Goal: Task Accomplishment & Management: Use online tool/utility

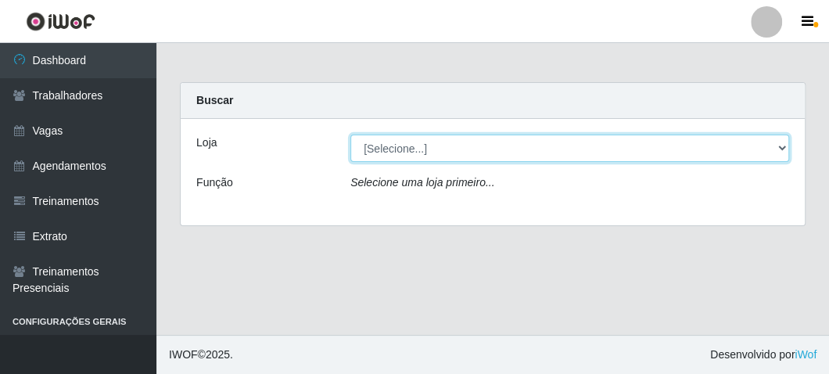
click at [405, 146] on select "[Selecione...] FrigoMaster" at bounding box center [570, 148] width 439 height 27
select select "392"
click at [351, 135] on select "[Selecione...] FrigoMaster" at bounding box center [570, 148] width 439 height 27
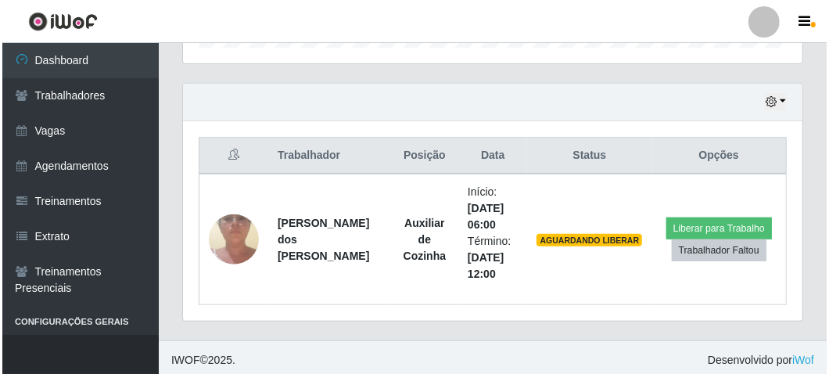
scroll to position [513, 0]
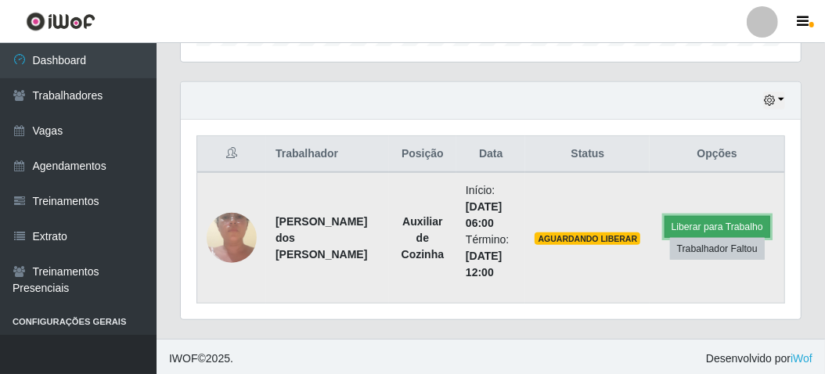
click at [693, 219] on button "Liberar para Trabalho" at bounding box center [717, 227] width 106 height 22
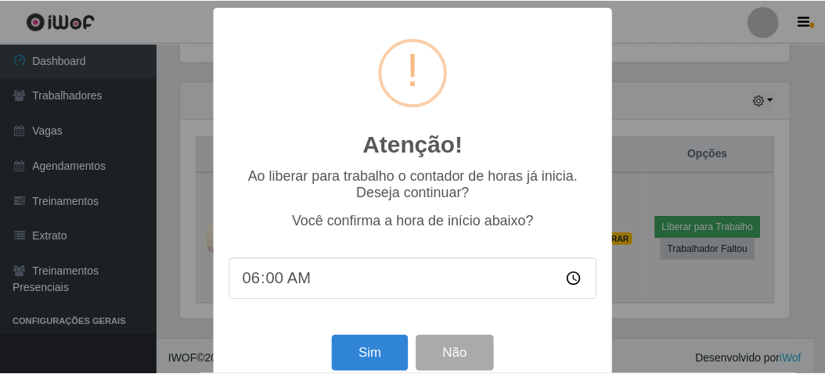
scroll to position [324, 613]
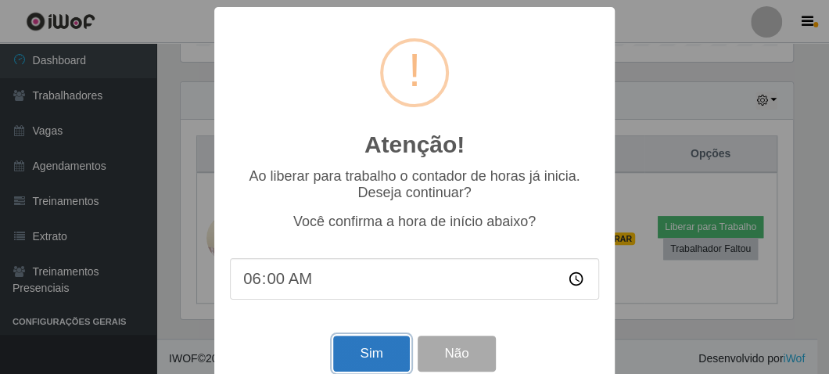
drag, startPoint x: 378, startPoint y: 351, endPoint x: 370, endPoint y: 354, distance: 8.4
click at [377, 352] on button "Sim" at bounding box center [371, 354] width 76 height 37
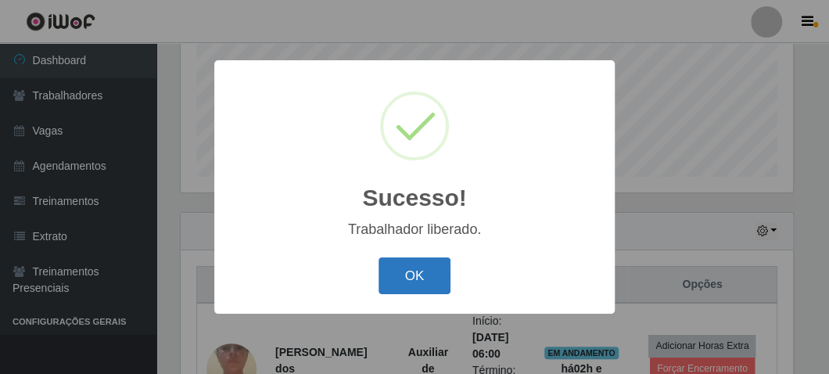
click at [429, 275] on button "OK" at bounding box center [415, 275] width 73 height 37
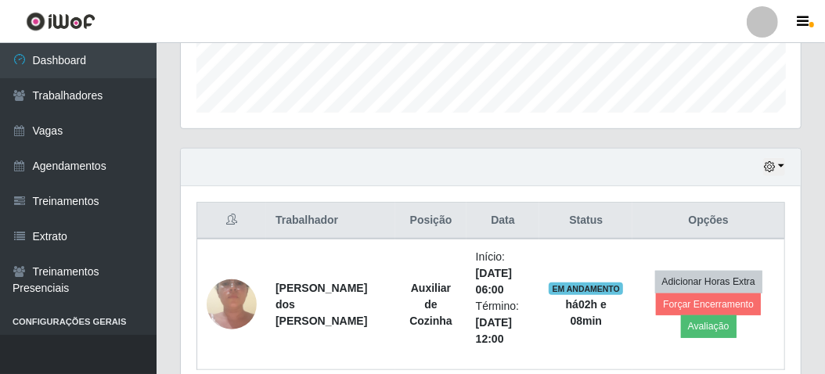
scroll to position [513, 0]
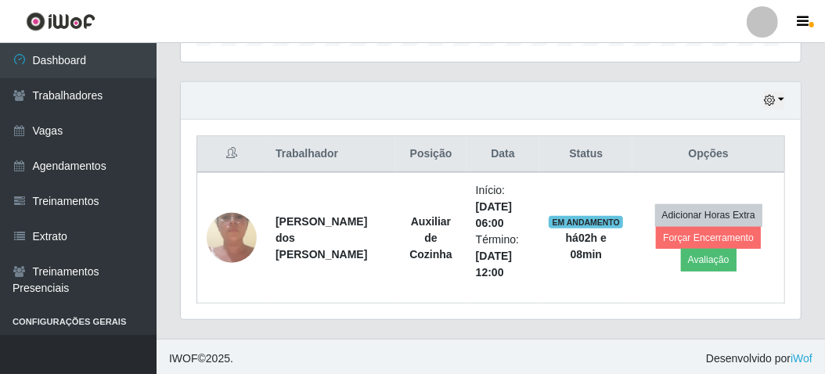
click at [785, 98] on div "Hoje 1 dia 3 dias 1 Semana Não encerrados" at bounding box center [491, 101] width 620 height 38
click at [779, 93] on button "button" at bounding box center [774, 101] width 22 height 18
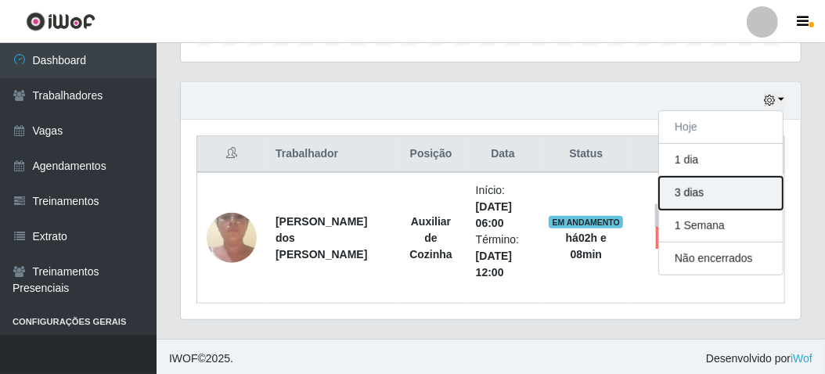
click at [688, 187] on button "3 dias" at bounding box center [721, 193] width 124 height 33
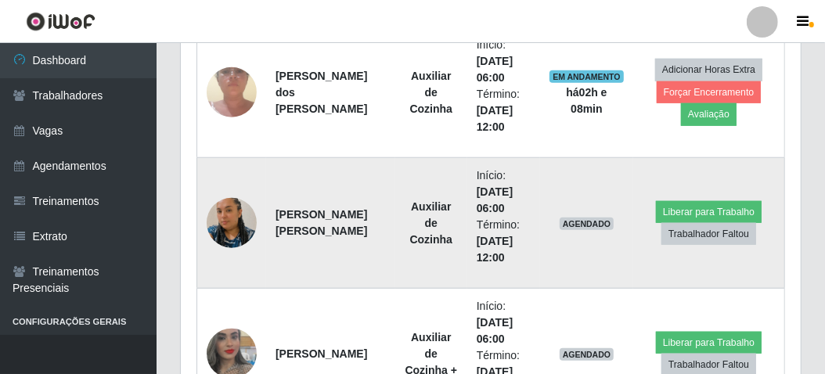
scroll to position [462, 0]
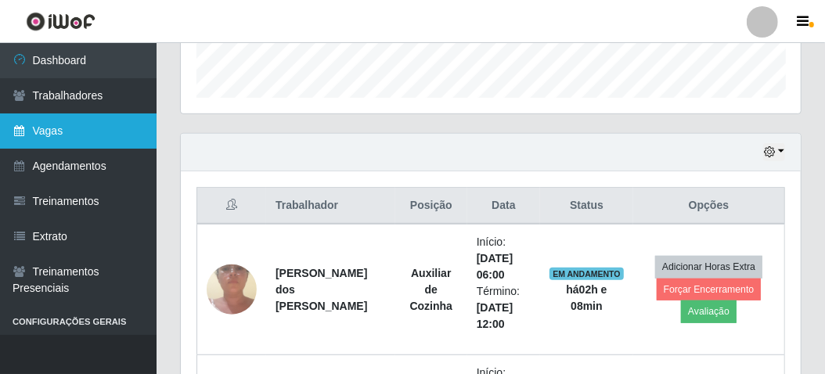
click at [83, 132] on link "Vagas" at bounding box center [78, 130] width 156 height 35
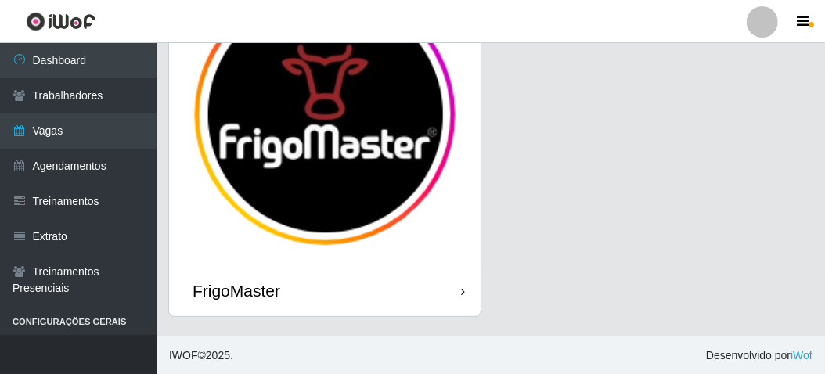
scroll to position [129, 0]
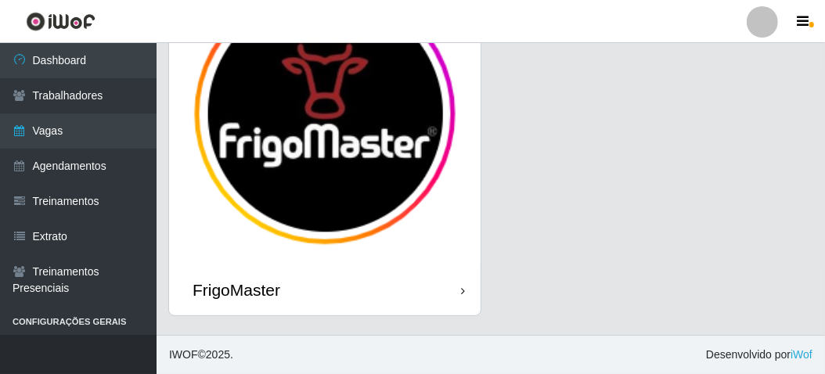
click at [239, 304] on div "FrigoMaster" at bounding box center [324, 289] width 311 height 51
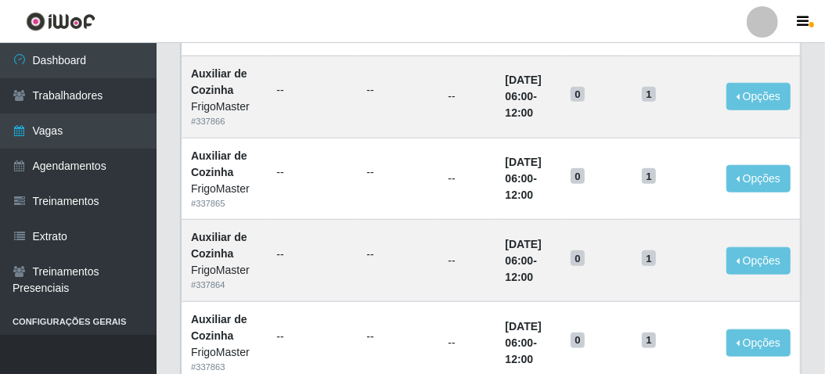
scroll to position [939, 0]
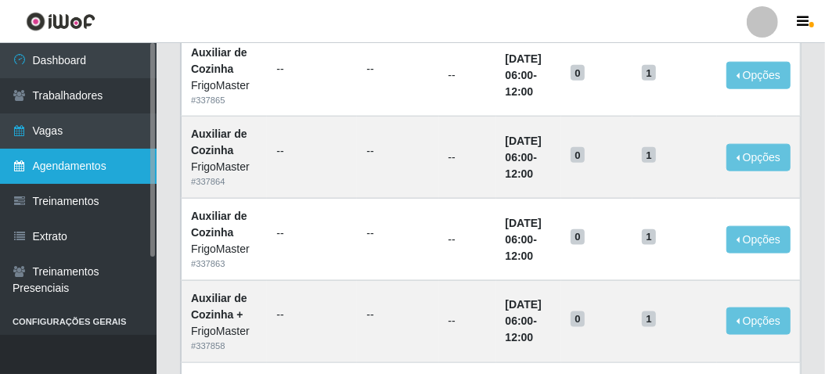
click at [94, 158] on link "Agendamentos" at bounding box center [78, 166] width 156 height 35
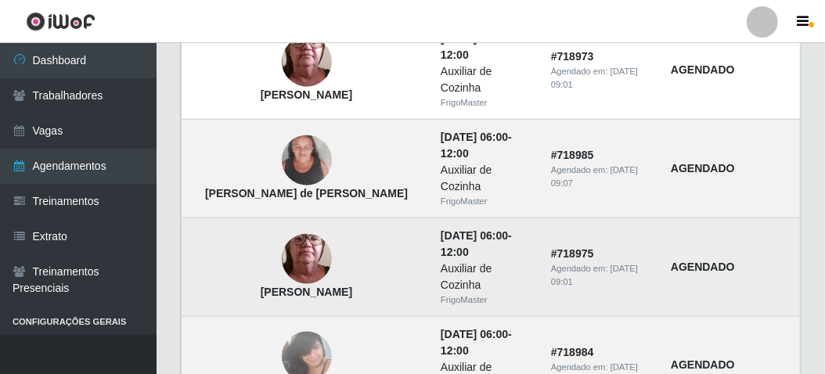
scroll to position [861, 0]
